Goal: Task Accomplishment & Management: Use online tool/utility

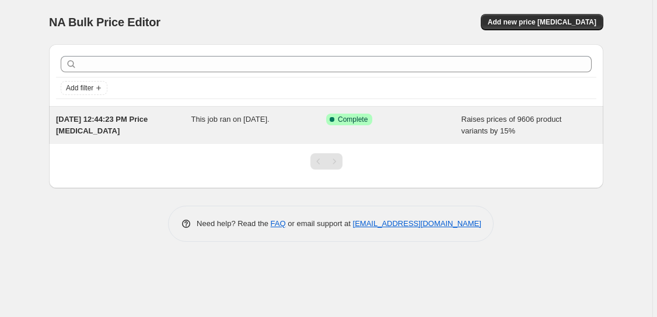
click at [252, 119] on span "This job ran on [DATE]." at bounding box center [230, 119] width 78 height 9
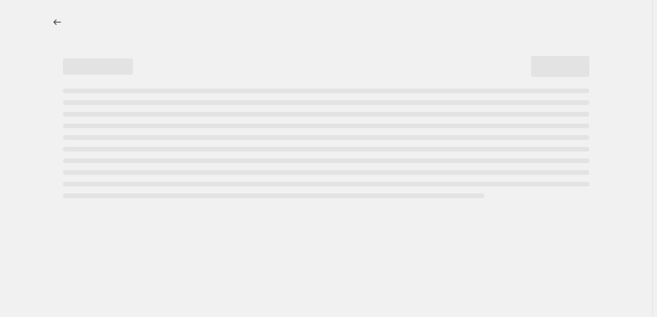
select select "percentage"
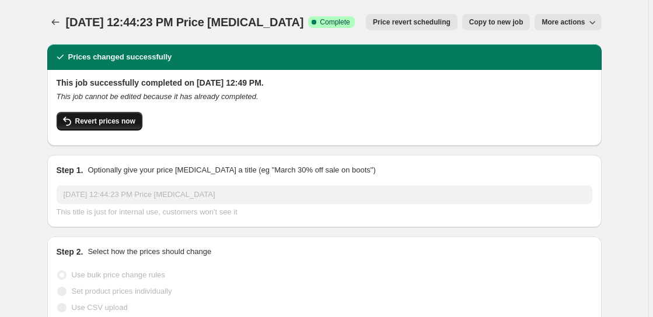
click at [104, 118] on span "Revert prices now" at bounding box center [105, 121] width 60 height 9
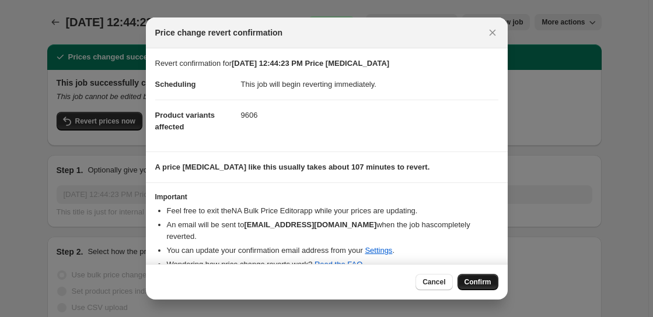
click at [481, 281] on span "Confirm" at bounding box center [477, 282] width 27 height 9
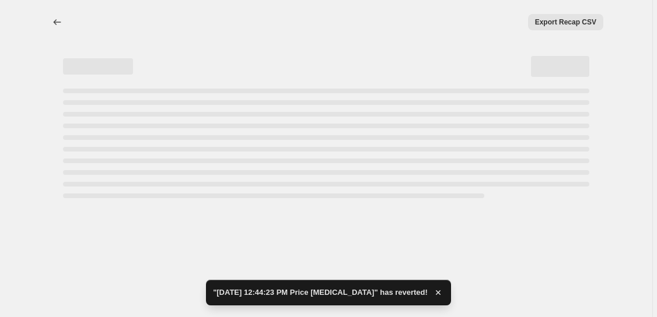
select select "percentage"
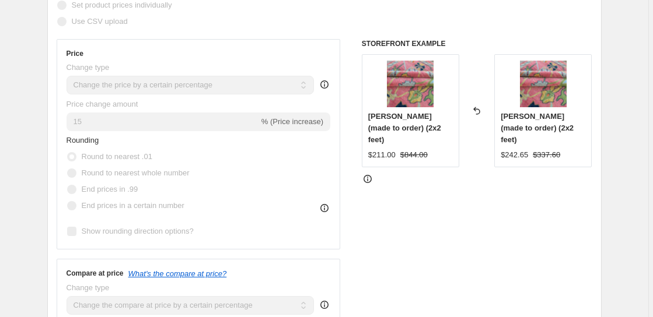
scroll to position [253, 0]
drag, startPoint x: 172, startPoint y: 81, endPoint x: 195, endPoint y: 88, distance: 23.6
click at [173, 81] on select "Change the price to a certain amount Change the price by a certain amount Chang…" at bounding box center [191, 84] width 248 height 19
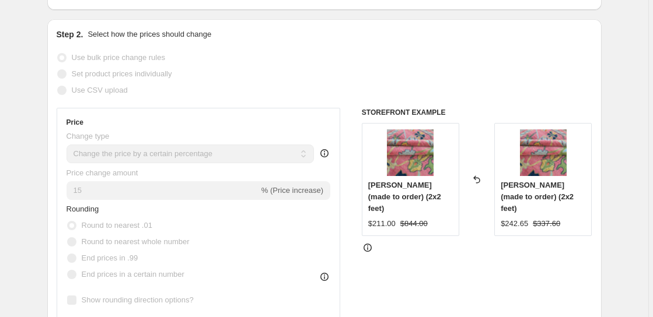
scroll to position [0, 0]
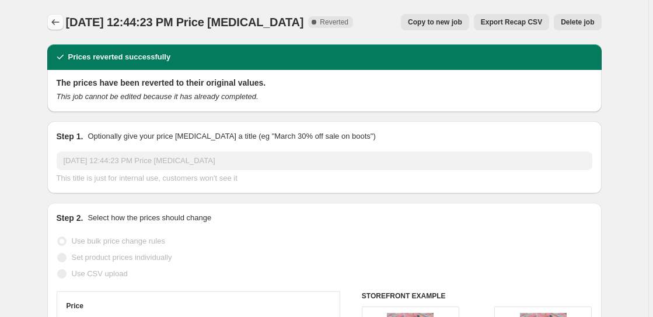
click at [53, 20] on icon "Price change jobs" at bounding box center [56, 22] width 12 height 12
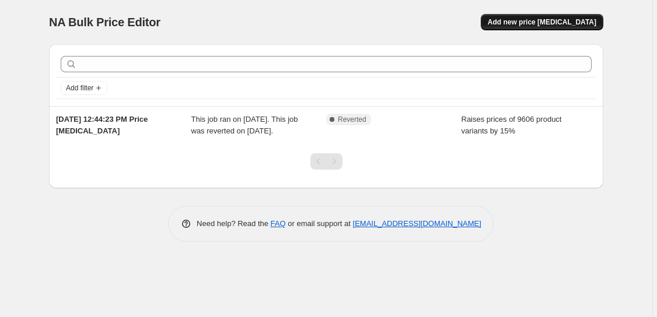
click at [529, 19] on span "Add new price [MEDICAL_DATA]" at bounding box center [542, 22] width 109 height 9
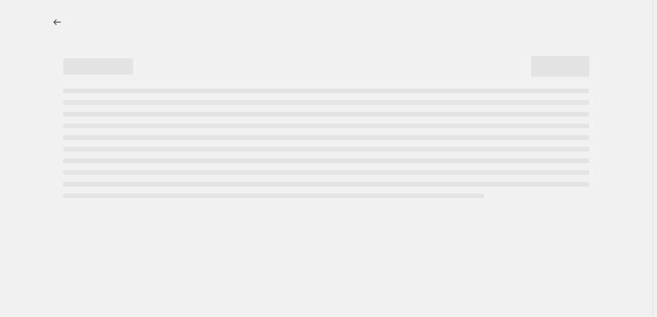
select select "percentage"
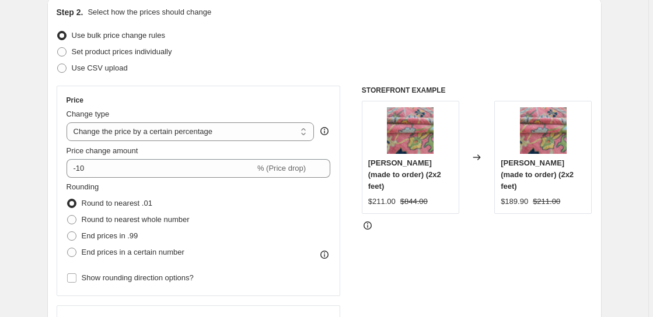
scroll to position [133, 0]
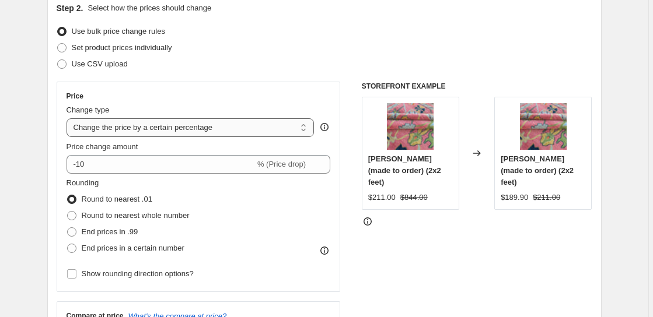
click at [228, 126] on select "Change the price to a certain amount Change the price by a certain amount Chang…" at bounding box center [191, 127] width 248 height 19
click at [242, 85] on div "Price Change type Change the price to a certain amount Change the price by a ce…" at bounding box center [199, 187] width 284 height 211
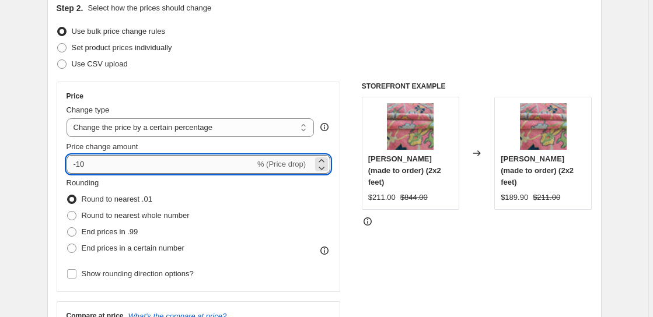
click at [165, 159] on input "-10" at bounding box center [161, 164] width 188 height 19
drag, startPoint x: 95, startPoint y: 166, endPoint x: 41, endPoint y: 173, distance: 54.7
type input "15"
drag, startPoint x: 254, startPoint y: 97, endPoint x: 260, endPoint y: 110, distance: 14.6
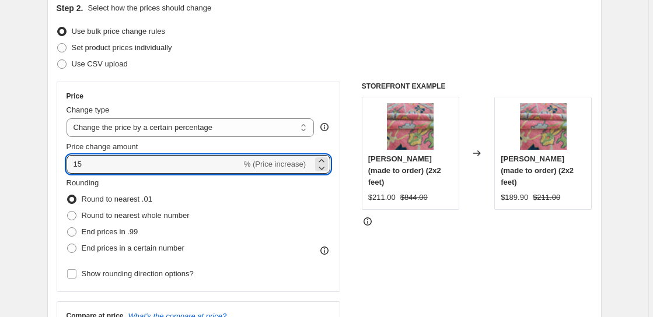
click at [255, 97] on div "Price" at bounding box center [199, 96] width 264 height 9
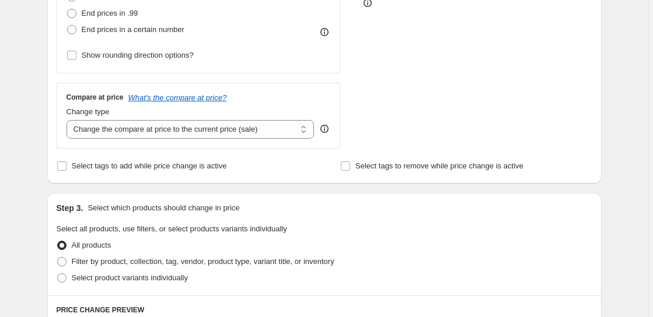
scroll to position [356, 0]
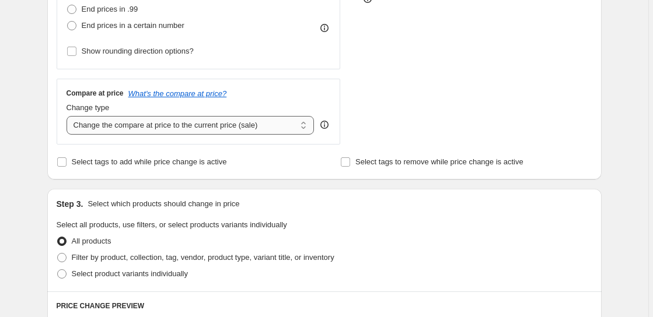
drag, startPoint x: 267, startPoint y: 124, endPoint x: 269, endPoint y: 130, distance: 6.1
click at [267, 124] on select "Change the compare at price to the current price (sale) Change the compare at p…" at bounding box center [191, 125] width 248 height 19
select select "percentage"
click at [68, 116] on select "Change the compare at price to the current price (sale) Change the compare at p…" at bounding box center [191, 125] width 248 height 19
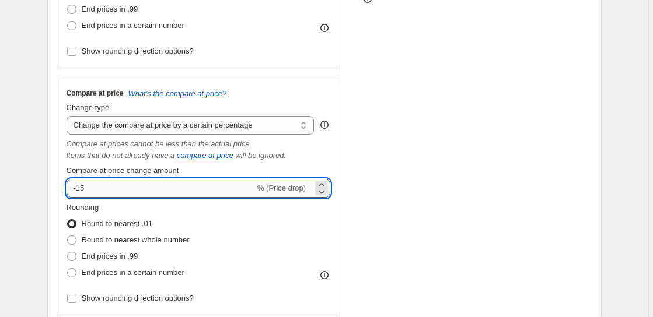
click at [172, 187] on input "-15" at bounding box center [161, 188] width 188 height 19
click at [249, 216] on div "Rounding Round to nearest .01 Round to nearest whole number End prices in .99 E…" at bounding box center [199, 241] width 264 height 79
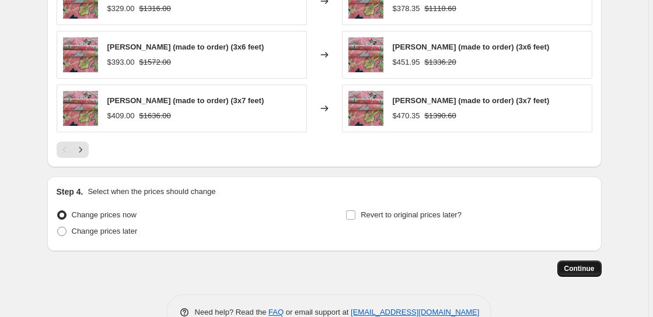
scroll to position [994, 0]
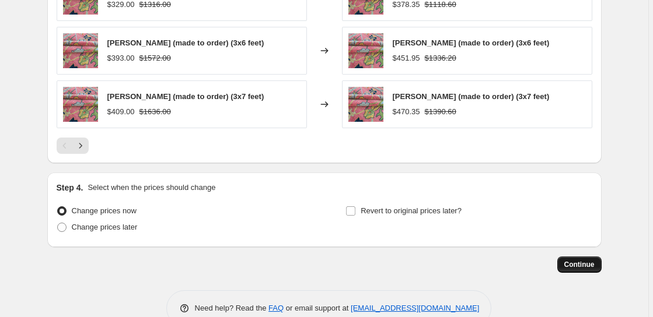
click at [579, 265] on span "Continue" at bounding box center [579, 264] width 30 height 9
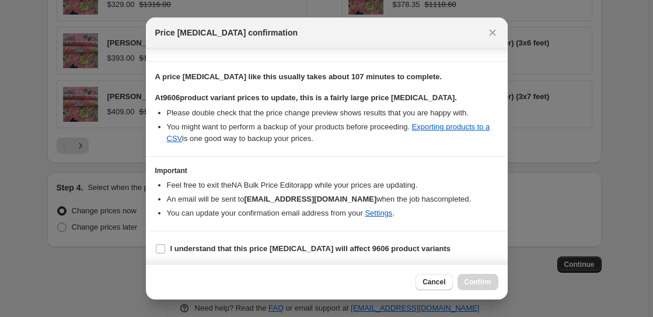
scroll to position [166, 0]
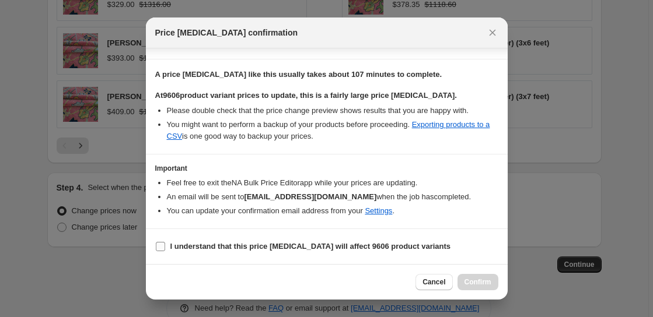
click at [160, 246] on input "I understand that this price [MEDICAL_DATA] will affect 9606 product variants" at bounding box center [160, 246] width 9 height 9
checkbox input "true"
drag, startPoint x: 470, startPoint y: 285, endPoint x: 488, endPoint y: 292, distance: 18.9
click at [471, 285] on span "Confirm" at bounding box center [477, 282] width 27 height 9
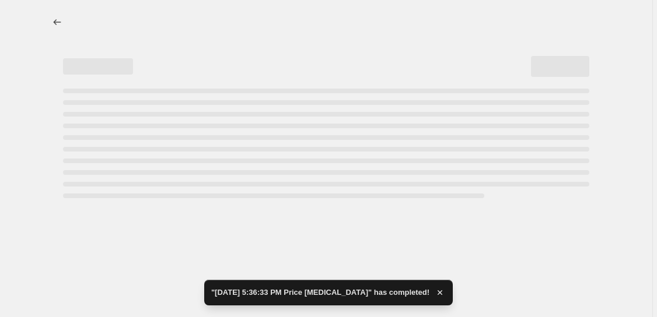
select select "percentage"
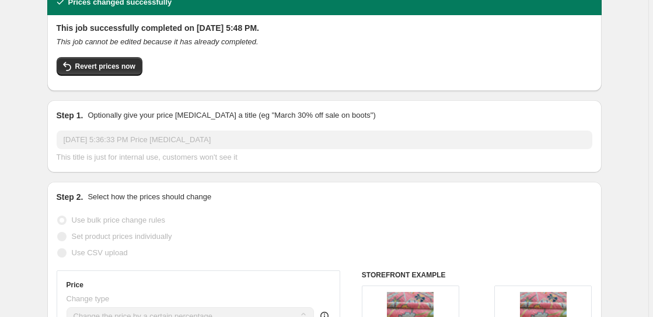
scroll to position [50, 0]
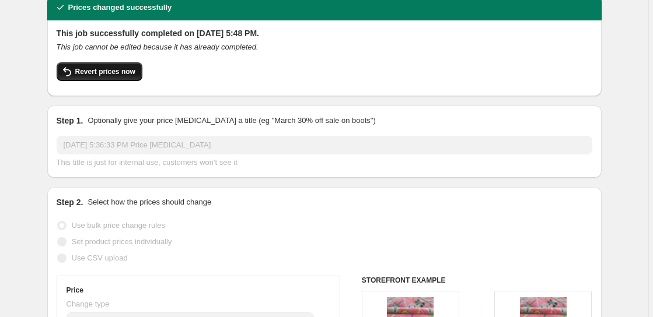
click at [110, 70] on span "Revert prices now" at bounding box center [105, 71] width 60 height 9
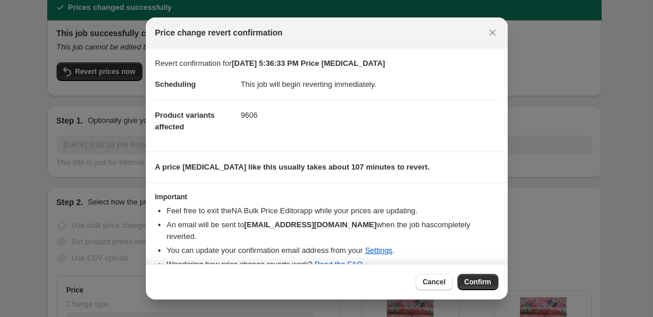
click at [483, 283] on span "Confirm" at bounding box center [477, 282] width 27 height 9
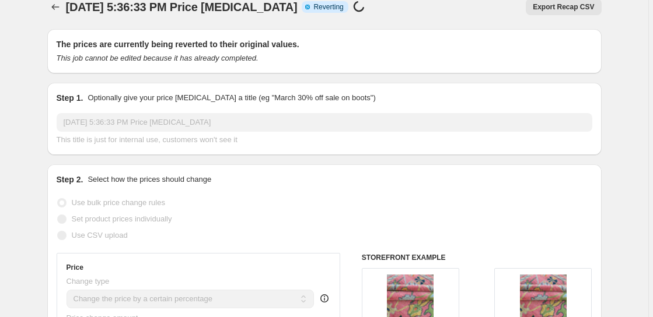
scroll to position [0, 0]
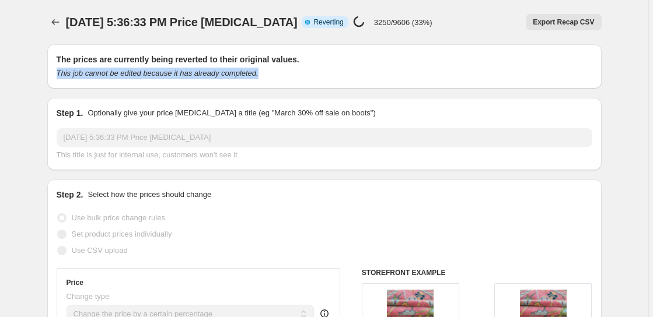
drag, startPoint x: 652, startPoint y: 65, endPoint x: 654, endPoint y: 75, distance: 10.2
click at [653, 75] on html "Home Settings Plans Skip to content [DATE] 5:36:33 PM Price [MEDICAL_DATA]. Thi…" at bounding box center [326, 158] width 653 height 317
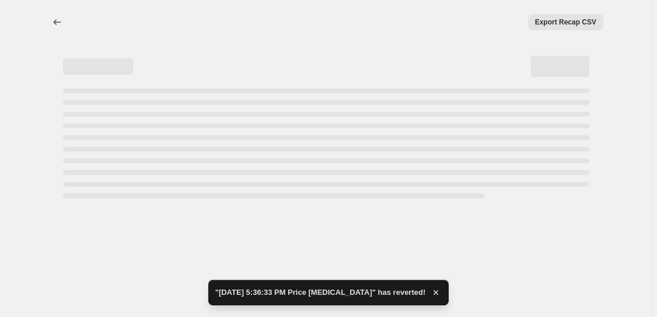
select select "percentage"
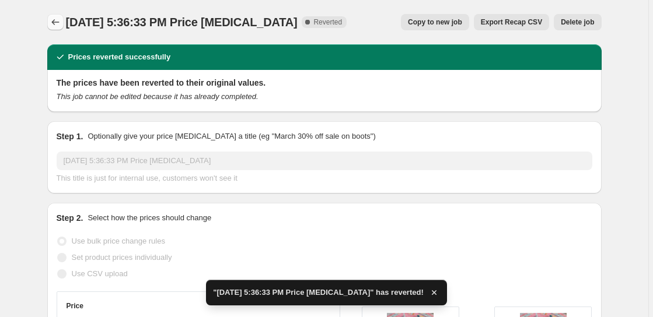
click at [58, 18] on icon "Price change jobs" at bounding box center [56, 22] width 12 height 12
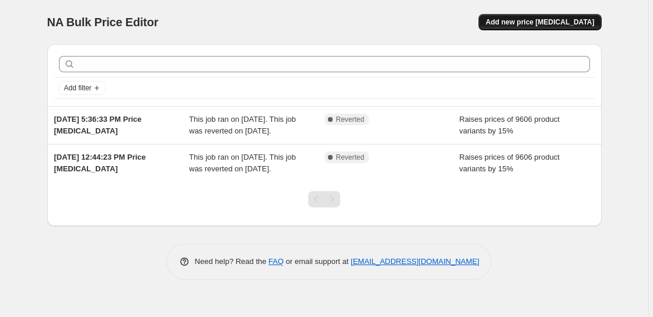
click at [513, 24] on span "Add new price [MEDICAL_DATA]" at bounding box center [539, 22] width 109 height 9
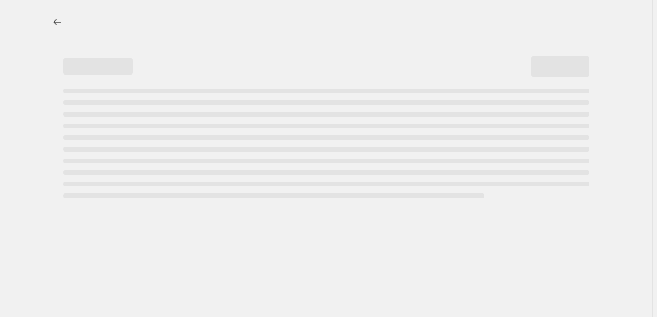
select select "percentage"
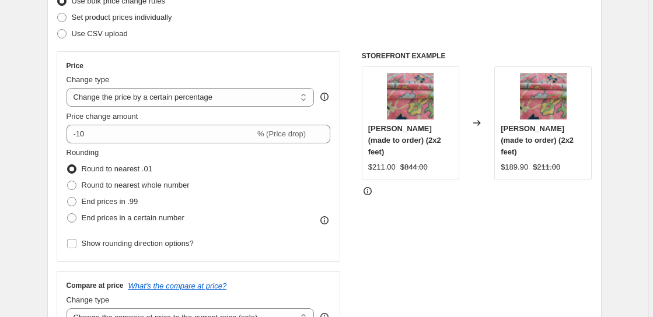
scroll to position [167, 0]
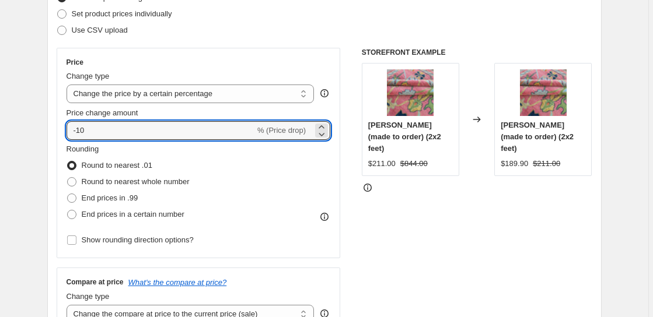
drag, startPoint x: 93, startPoint y: 131, endPoint x: 43, endPoint y: 142, distance: 50.7
type input "15"
click at [269, 68] on div "Price Change type Change the price to a certain amount Change the price by a ce…" at bounding box center [199, 153] width 264 height 191
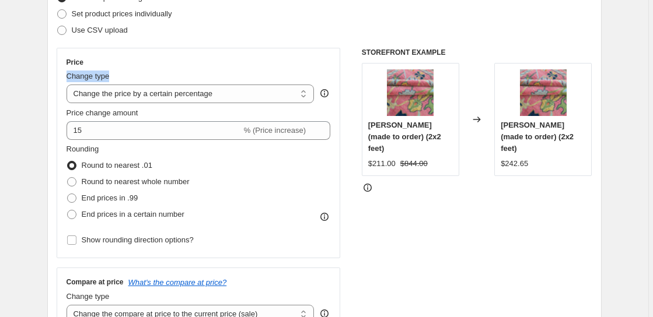
drag, startPoint x: 301, startPoint y: 58, endPoint x: 302, endPoint y: 64, distance: 6.5
click at [300, 58] on div "Price" at bounding box center [199, 62] width 264 height 9
click at [302, 48] on div "Price Change type Change the price to a certain amount Change the price by a ce…" at bounding box center [199, 153] width 284 height 211
click at [304, 65] on div "Price" at bounding box center [199, 62] width 264 height 9
click at [310, 158] on div "Rounding Round to nearest .01 Round to nearest whole number End prices in .99 E…" at bounding box center [199, 183] width 264 height 79
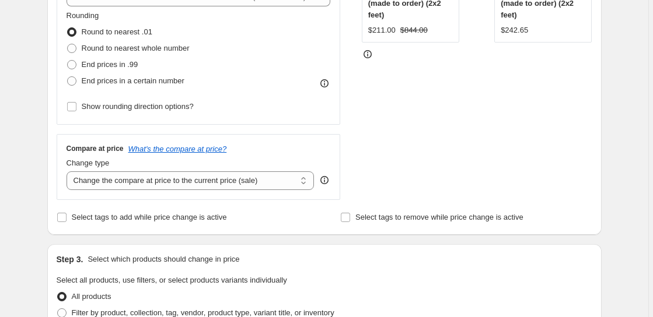
scroll to position [316, 0]
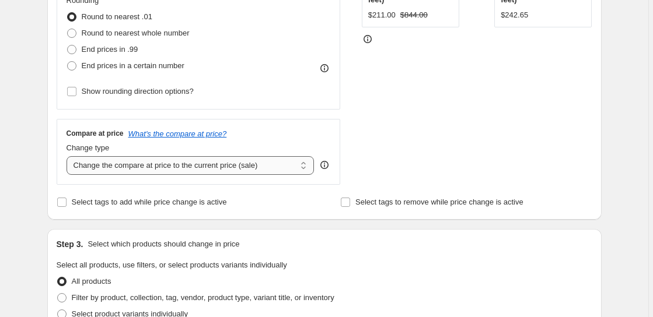
click at [290, 161] on select "Change the compare at price to the current price (sale) Change the compare at p…" at bounding box center [191, 165] width 248 height 19
select select "percentage"
click at [68, 156] on select "Change the compare at price to the current price (sale) Change the compare at p…" at bounding box center [191, 165] width 248 height 19
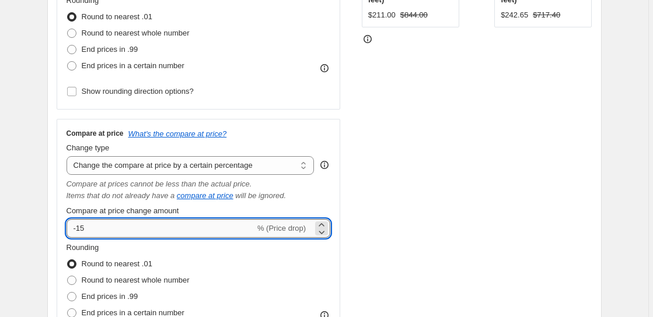
click at [202, 228] on input "-15" at bounding box center [161, 228] width 188 height 19
drag, startPoint x: 103, startPoint y: 227, endPoint x: 75, endPoint y: 233, distance: 29.3
click at [79, 232] on input "-15" at bounding box center [161, 228] width 188 height 19
click at [279, 134] on div "Compare at price What's the compare at price?" at bounding box center [199, 133] width 264 height 9
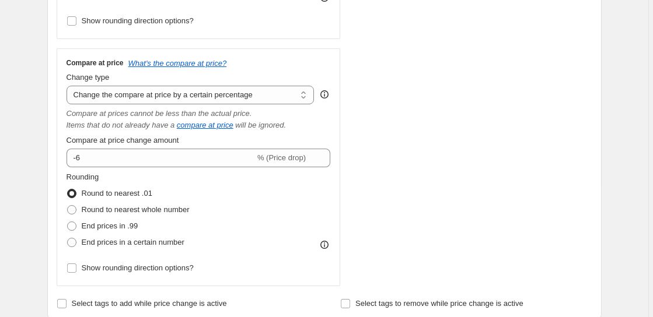
scroll to position [377, 0]
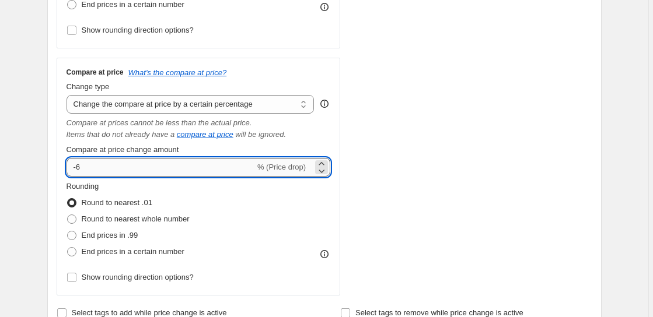
drag, startPoint x: 90, startPoint y: 169, endPoint x: 85, endPoint y: 171, distance: 6.3
click at [79, 168] on input "-6" at bounding box center [161, 167] width 188 height 19
click at [302, 202] on div "Rounding Round to nearest .01 Round to nearest whole number End prices in .99 E…" at bounding box center [199, 220] width 264 height 79
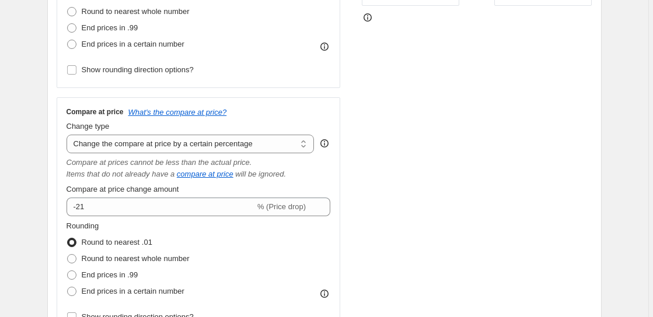
scroll to position [345, 0]
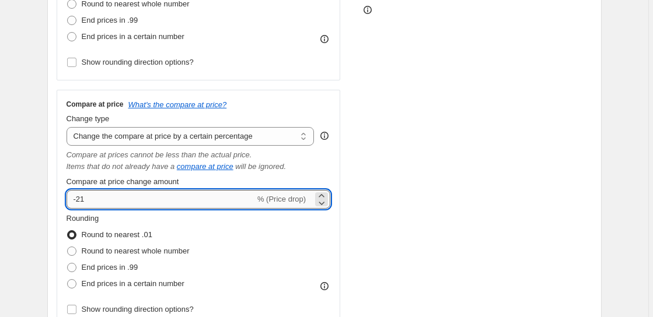
drag, startPoint x: 93, startPoint y: 202, endPoint x: 83, endPoint y: 205, distance: 10.5
click at [81, 205] on input "-21" at bounding box center [161, 199] width 188 height 19
type input "-2"
type input "-6"
click at [271, 222] on div "Rounding Round to nearest .01 Round to nearest whole number End prices in .99 E…" at bounding box center [199, 252] width 264 height 79
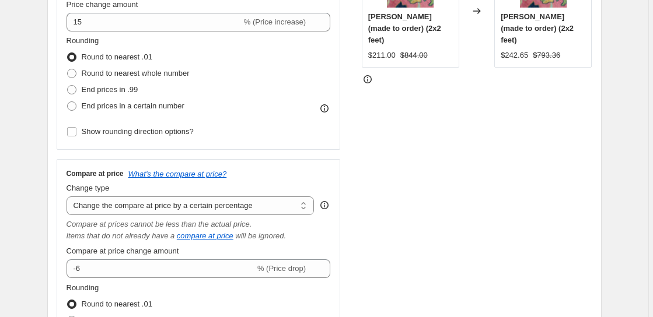
scroll to position [264, 0]
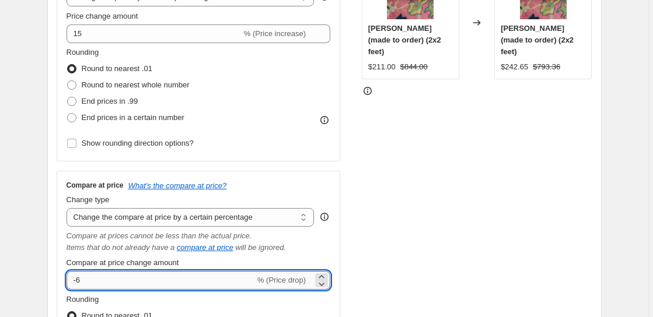
click at [109, 280] on input "-6" at bounding box center [161, 280] width 188 height 19
drag, startPoint x: 102, startPoint y: 283, endPoint x: 60, endPoint y: 288, distance: 41.8
click at [65, 285] on div "Compare at price What's the compare at price? Change type Change the compare at…" at bounding box center [199, 290] width 284 height 238
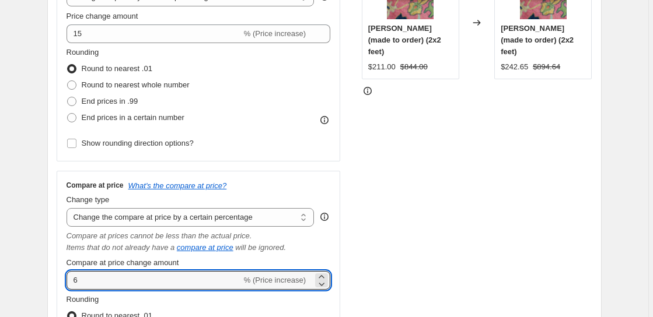
drag, startPoint x: 85, startPoint y: 279, endPoint x: 58, endPoint y: 288, distance: 27.5
click at [61, 288] on div "Compare at price What's the compare at price? Change type Change the compare at…" at bounding box center [199, 290] width 284 height 238
type input "15"
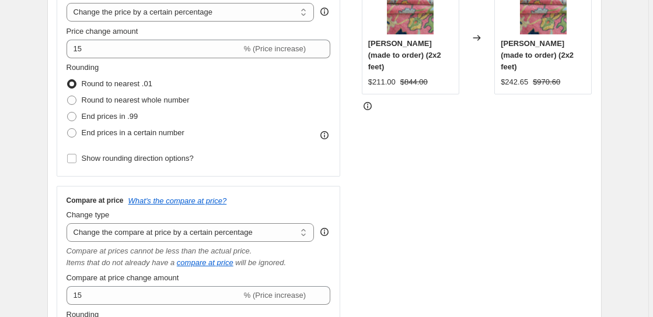
scroll to position [236, 0]
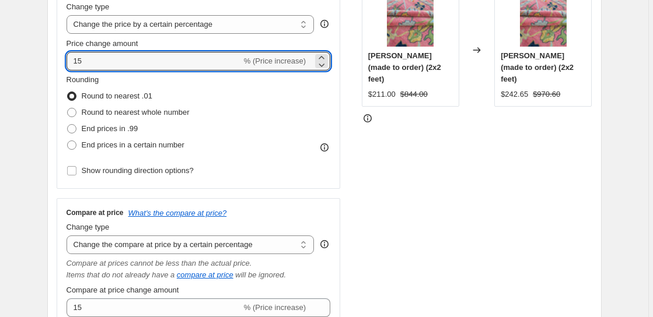
drag, startPoint x: 83, startPoint y: 60, endPoint x: 51, endPoint y: 79, distance: 37.7
type input "10"
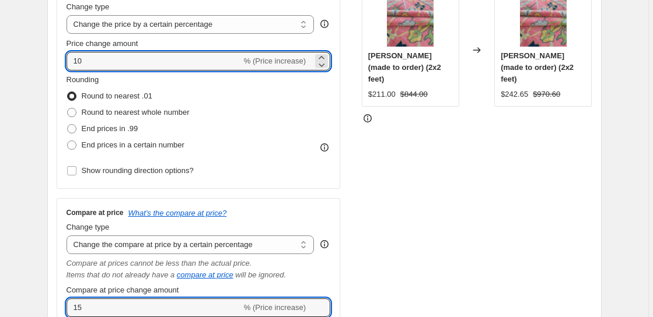
drag, startPoint x: 86, startPoint y: 306, endPoint x: 51, endPoint y: 320, distance: 37.5
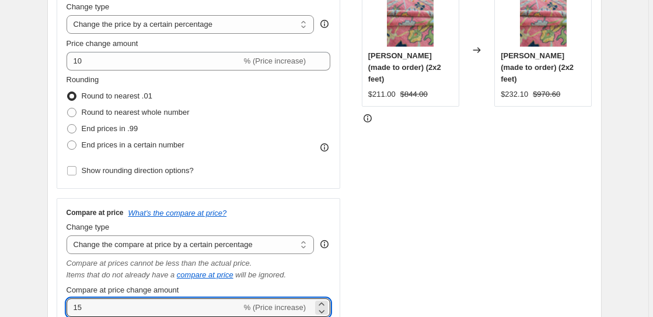
scroll to position [261, 0]
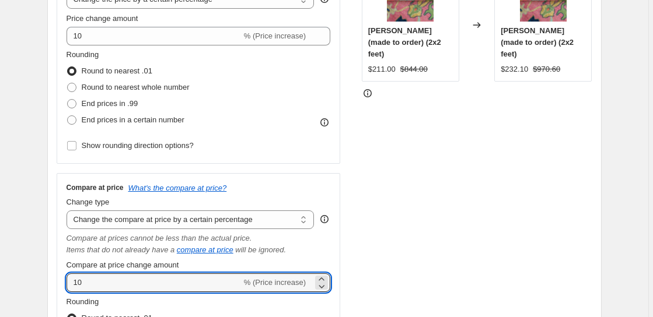
type input "10"
click at [237, 295] on div "Compare at price What's the compare at price? Change type Change the compare at…" at bounding box center [199, 292] width 264 height 218
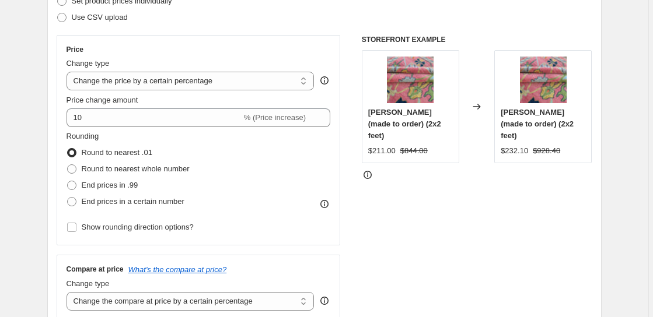
scroll to position [193, 0]
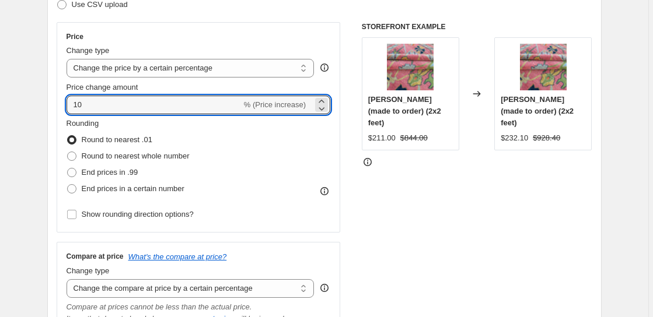
drag, startPoint x: 83, startPoint y: 101, endPoint x: 37, endPoint y: 118, distance: 49.8
click at [51, 107] on div "Step 2. Select how the prices should change Use bulk price change rules Set pro…" at bounding box center [324, 224] width 554 height 582
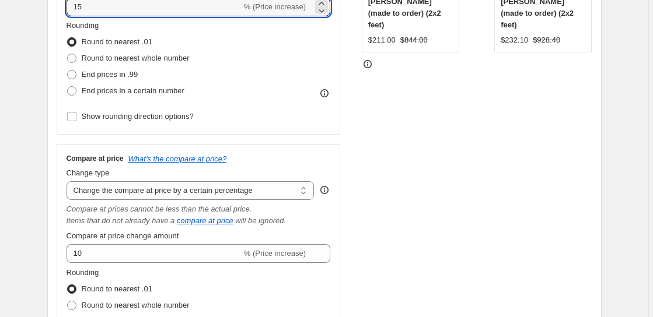
scroll to position [305, 0]
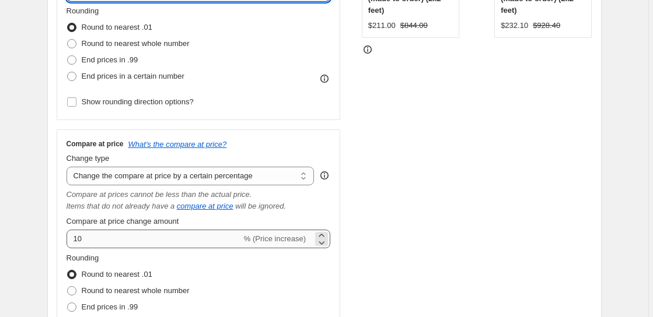
type input "15"
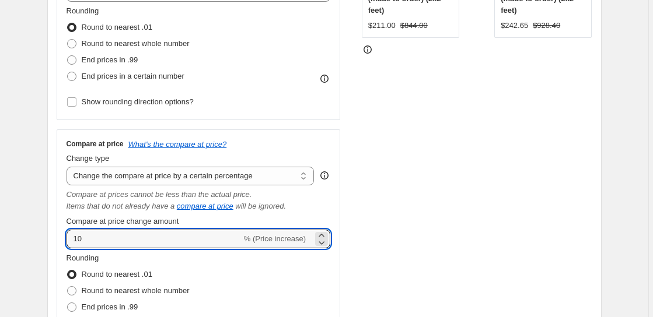
drag, startPoint x: 87, startPoint y: 242, endPoint x: 53, endPoint y: 263, distance: 40.3
click at [56, 250] on div "Step 2. Select how the prices should change Use bulk price change rules Set pro…" at bounding box center [324, 112] width 554 height 582
type input "15"
click at [291, 269] on div "Rounding Round to nearest .01 Round to nearest whole number End prices in .99 E…" at bounding box center [199, 292] width 264 height 79
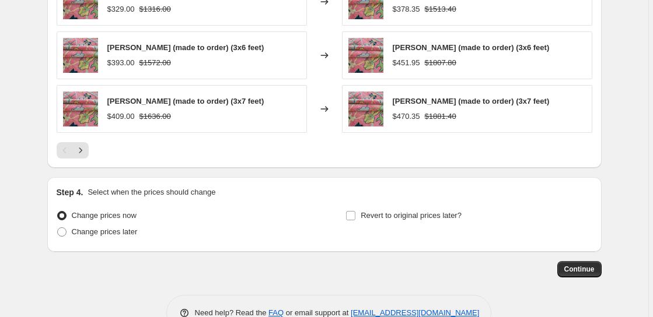
scroll to position [1022, 0]
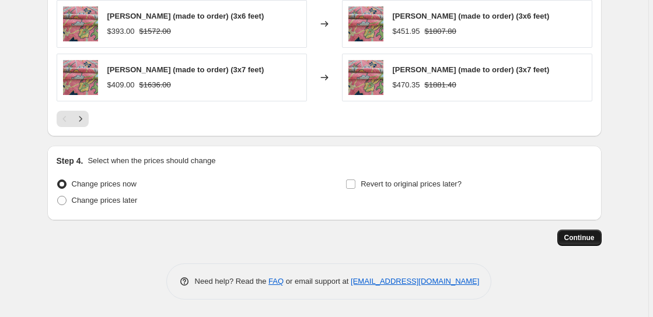
click at [585, 240] on span "Continue" at bounding box center [579, 237] width 30 height 9
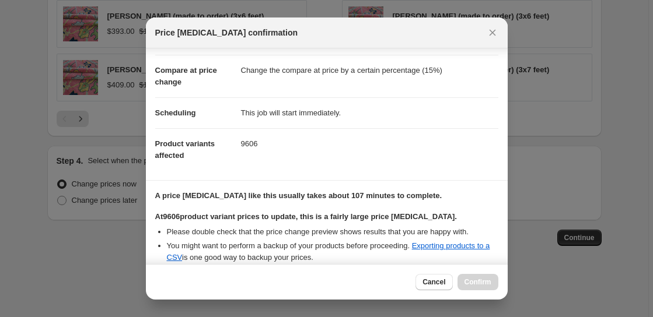
scroll to position [43, 0]
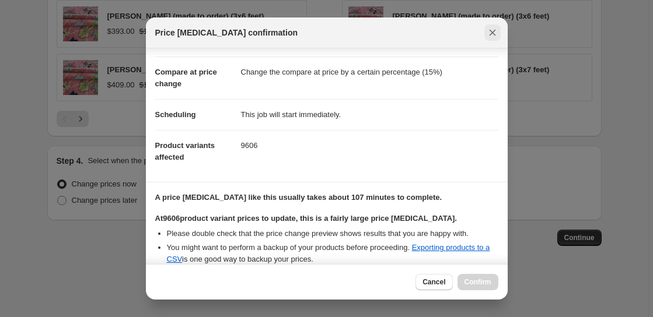
click at [493, 27] on icon "Close" at bounding box center [493, 33] width 12 height 12
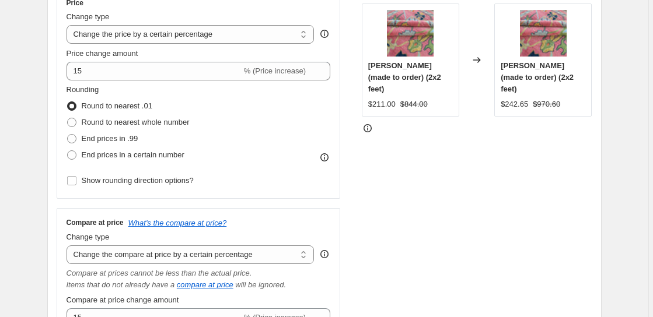
scroll to position [229, 0]
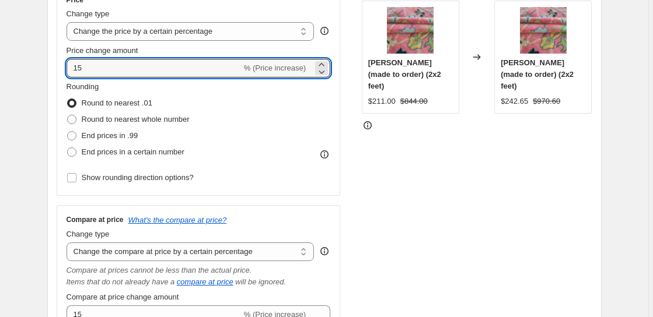
drag, startPoint x: 90, startPoint y: 70, endPoint x: 48, endPoint y: 81, distance: 42.7
click at [59, 75] on div "Price Change type Change the price to a certain amount Change the price by a ce…" at bounding box center [199, 90] width 284 height 211
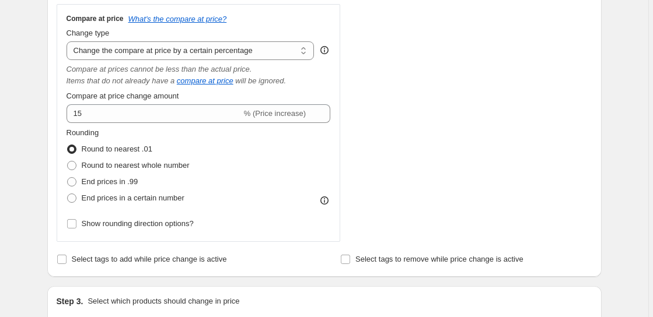
scroll to position [426, 0]
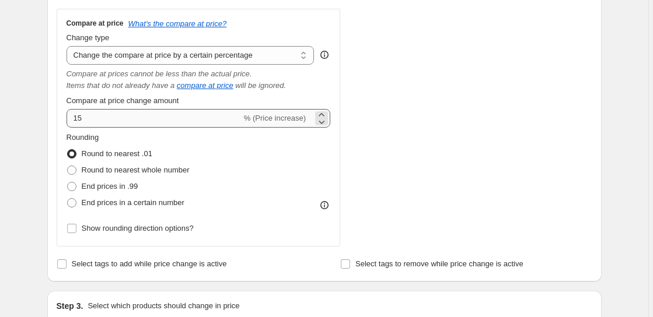
type input "10"
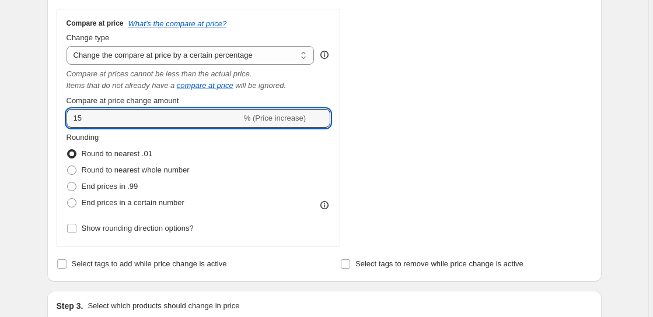
drag, startPoint x: 73, startPoint y: 128, endPoint x: 20, endPoint y: 155, distance: 59.5
click at [47, 141] on div "Step 1. Optionally give your price [MEDICAL_DATA] a title (eg "March 30% off sa…" at bounding box center [320, 225] width 564 height 1232
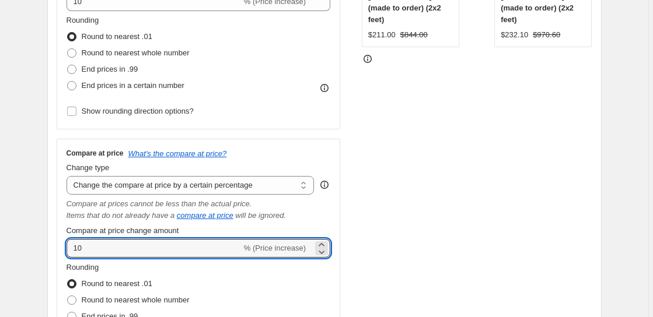
scroll to position [303, 0]
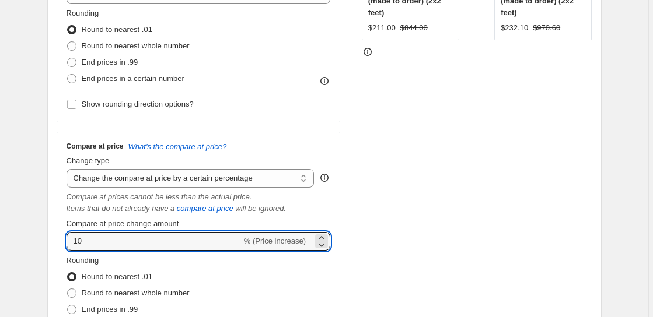
type input "10"
click at [234, 274] on div "Rounding Round to nearest .01 Round to nearest whole number End prices in .99 E…" at bounding box center [199, 294] width 264 height 79
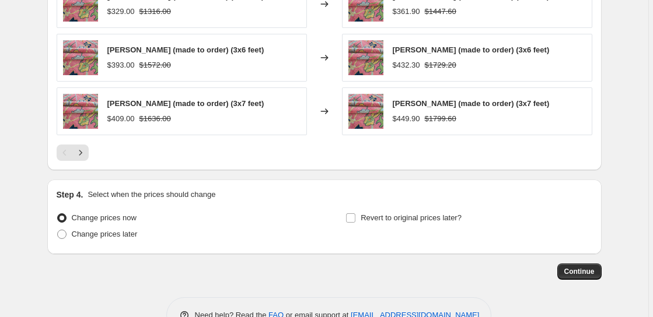
scroll to position [999, 0]
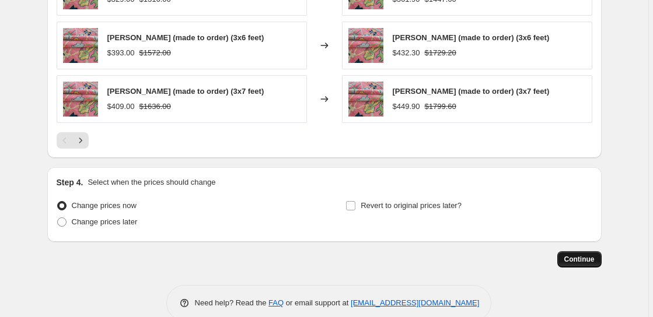
click at [579, 261] on span "Continue" at bounding box center [579, 259] width 30 height 9
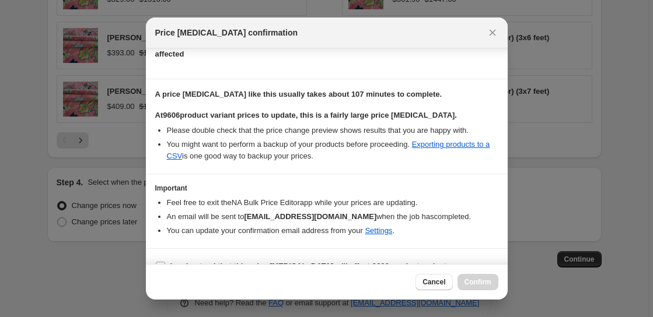
scroll to position [166, 0]
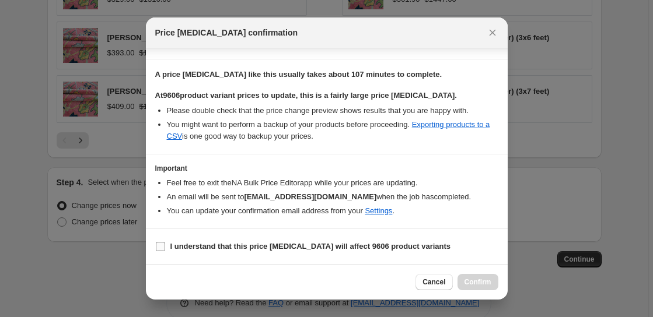
click at [156, 245] on input "I understand that this price [MEDICAL_DATA] will affect 9606 product variants" at bounding box center [160, 246] width 9 height 9
checkbox input "true"
drag, startPoint x: 471, startPoint y: 284, endPoint x: 485, endPoint y: 281, distance: 14.3
click at [471, 284] on span "Confirm" at bounding box center [477, 282] width 27 height 9
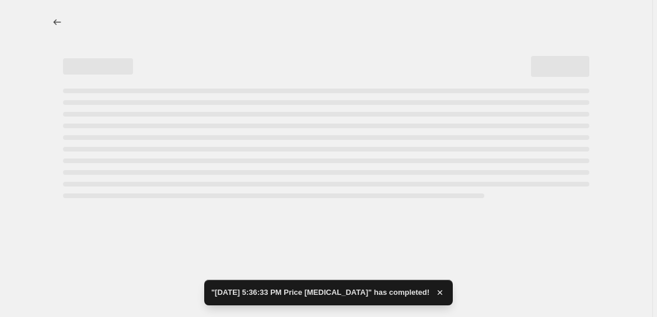
select select "percentage"
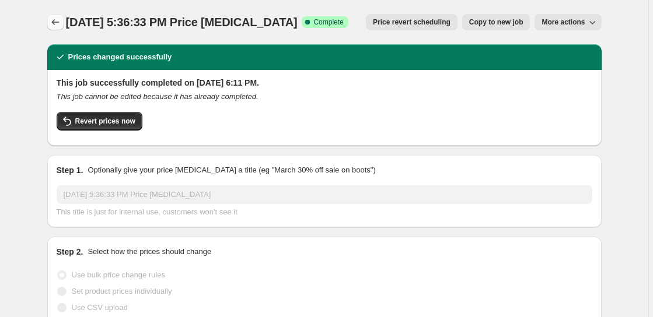
click at [60, 22] on icon "Price change jobs" at bounding box center [56, 22] width 12 height 12
